Goal: Information Seeking & Learning: Learn about a topic

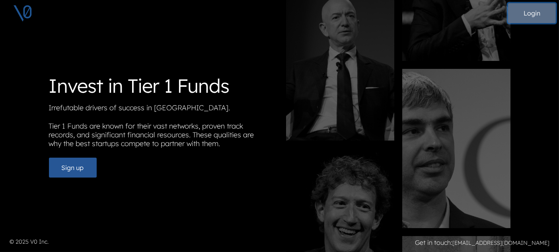
click at [540, 12] on button "Login" at bounding box center [532, 13] width 48 height 20
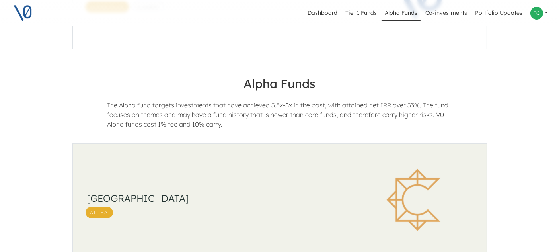
scroll to position [249, 0]
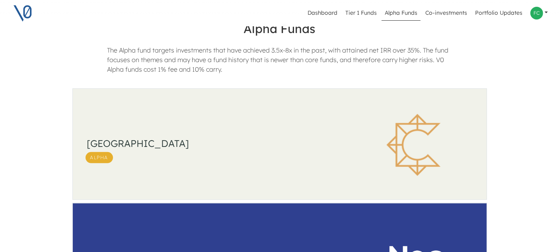
click at [136, 142] on h3 "[GEOGRAPHIC_DATA]" at bounding box center [214, 144] width 255 height 12
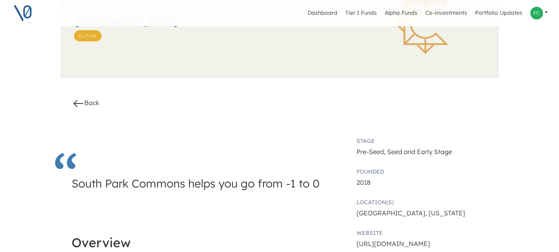
scroll to position [2, 0]
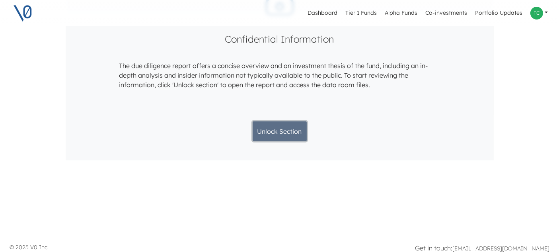
click at [280, 133] on button "Unlock Section" at bounding box center [280, 131] width 54 height 20
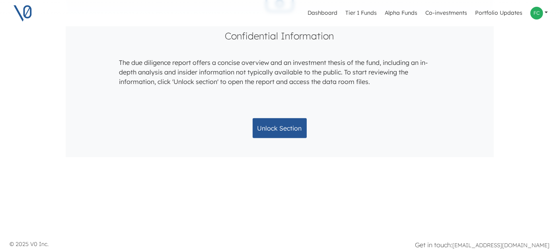
scroll to position [889, 0]
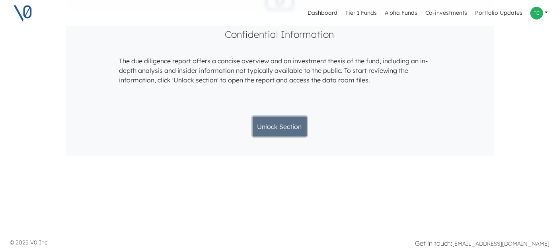
click at [301, 123] on button "Unlock Section" at bounding box center [280, 127] width 54 height 20
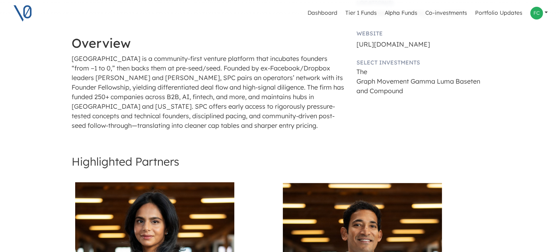
scroll to position [270, 0]
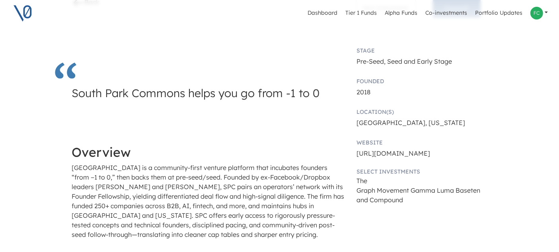
scroll to position [166, 0]
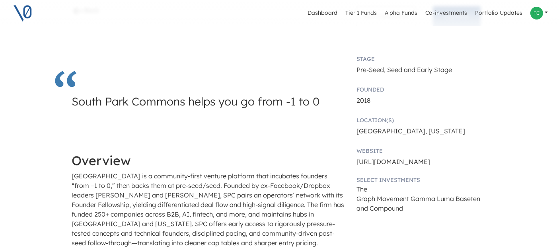
click at [29, 6] on img at bounding box center [23, 13] width 20 height 20
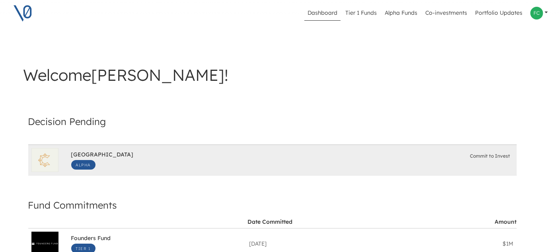
click at [278, 158] on div "South Park Commons Alpha Commit to Invest" at bounding box center [292, 159] width 443 height 25
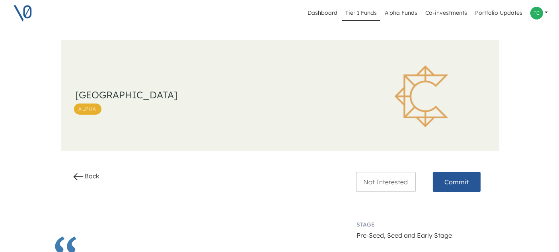
click at [360, 8] on link "Tier 1 Funds" at bounding box center [361, 13] width 38 height 15
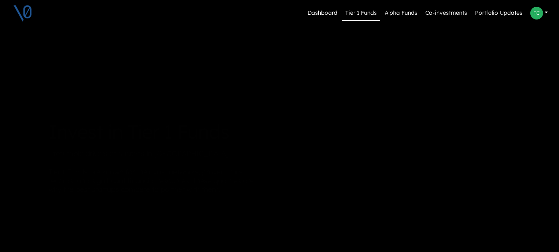
click at [556, 81] on div "Dashboard Tier 1 Funds Alpha Funds Co-investments Portfolio Updates Profile Pri…" at bounding box center [279, 181] width 559 height 363
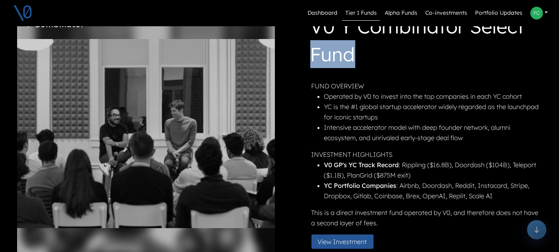
scroll to position [147, 7]
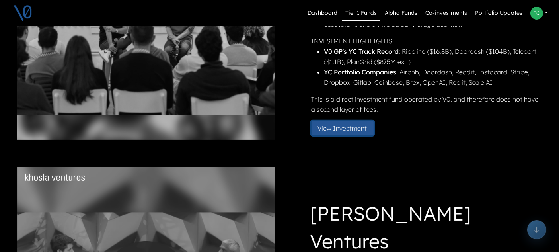
click at [360, 125] on button "View Investment" at bounding box center [343, 128] width 62 height 14
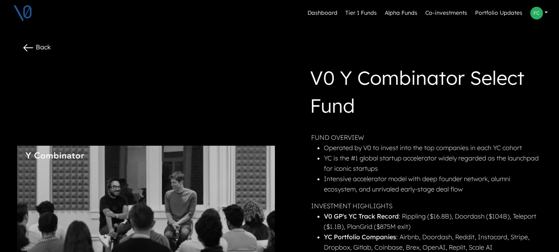
click at [25, 18] on img at bounding box center [23, 13] width 20 height 20
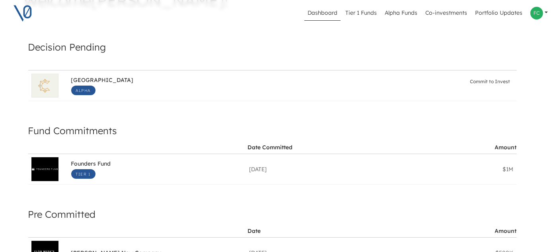
scroll to position [88, 0]
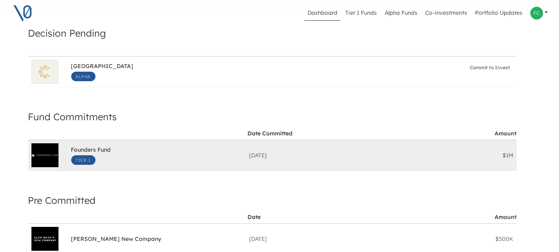
click at [118, 155] on div "Founders Fund Tier 1 Date Committed: Apr 25, 2025 $1M" at bounding box center [157, 154] width 172 height 25
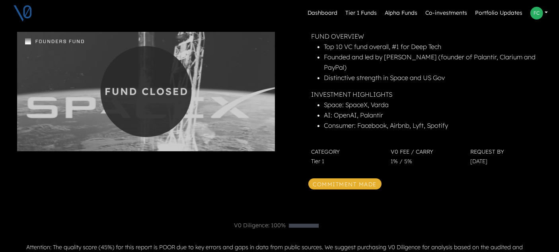
scroll to position [46, 0]
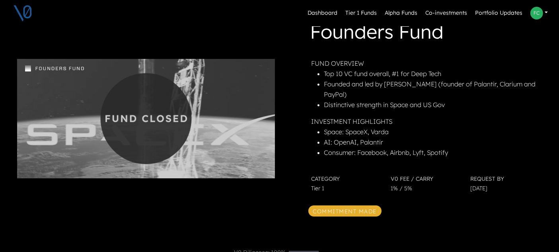
click at [224, 127] on img at bounding box center [146, 118] width 258 height 119
click at [172, 115] on img at bounding box center [146, 118] width 258 height 119
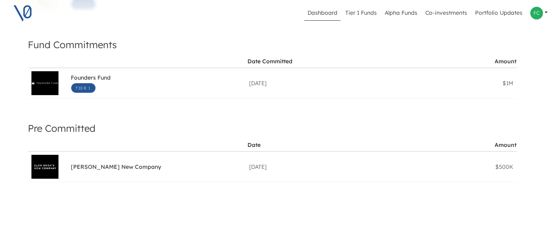
scroll to position [177, 0]
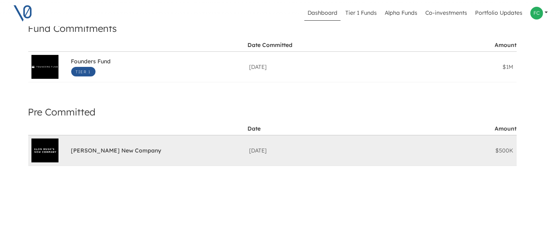
click at [354, 136] on div "Jul 02, 2025" at bounding box center [335, 150] width 178 height 30
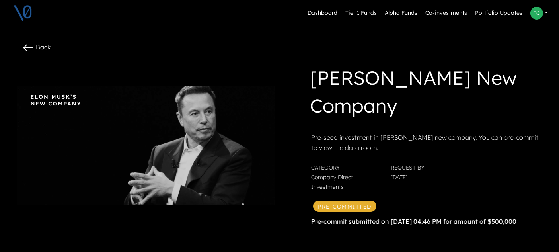
click at [51, 55] on div "Back" at bounding box center [192, 48] width 350 height 14
click at [47, 48] on link "Back" at bounding box center [36, 47] width 29 height 8
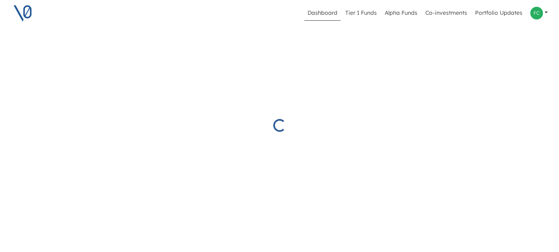
scroll to position [1, 0]
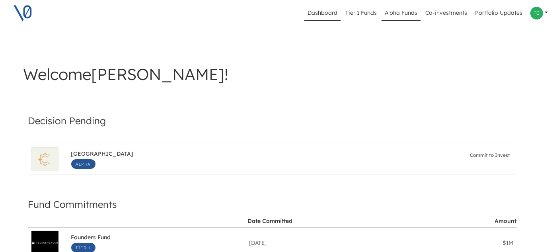
click at [401, 16] on link "Alpha Funds" at bounding box center [401, 13] width 39 height 15
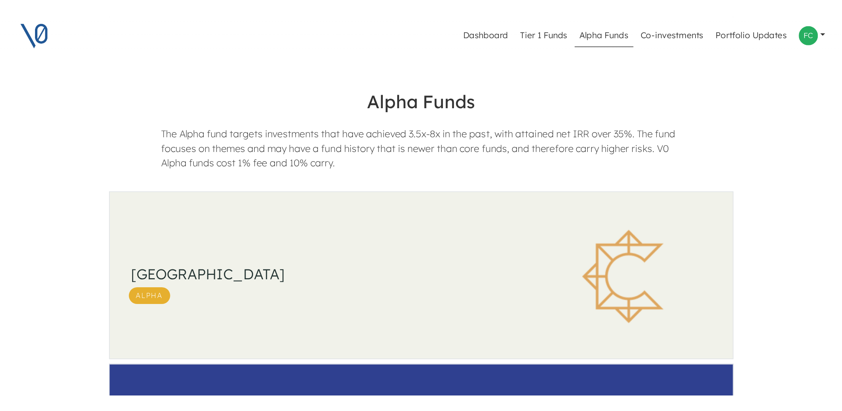
scroll to position [221, 0]
